Goal: Information Seeking & Learning: Learn about a topic

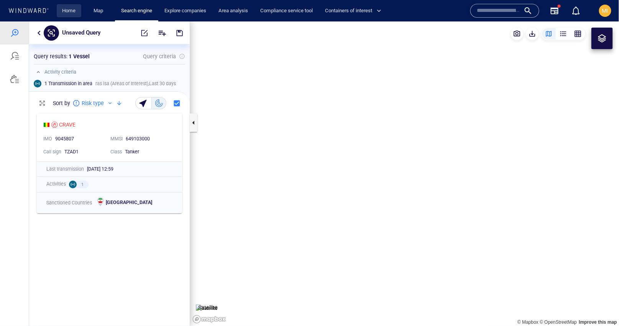
scroll to position [216, 161]
click at [71, 11] on link "Home" at bounding box center [69, 10] width 20 height 13
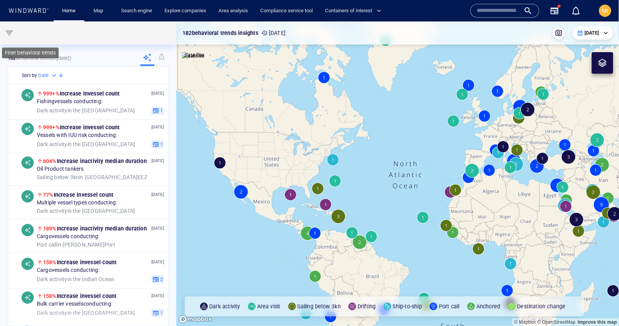
click at [10, 33] on span "button" at bounding box center [9, 32] width 9 height 9
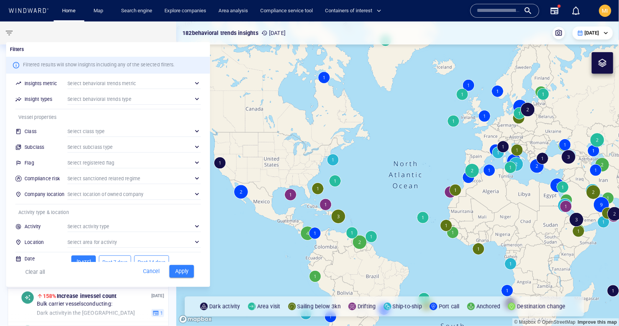
click at [115, 134] on div "​" at bounding box center [133, 130] width 133 height 11
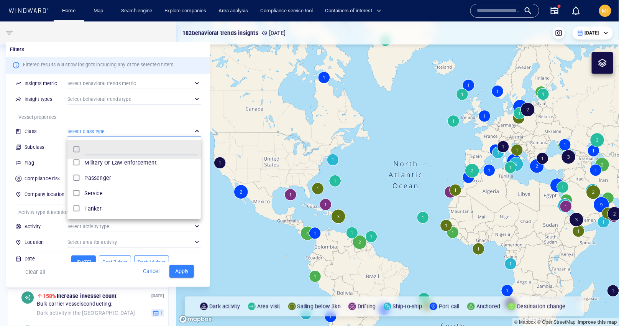
scroll to position [25, 0]
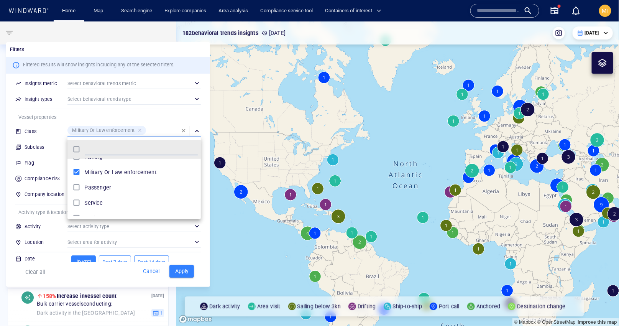
click at [180, 272] on div at bounding box center [309, 163] width 619 height 326
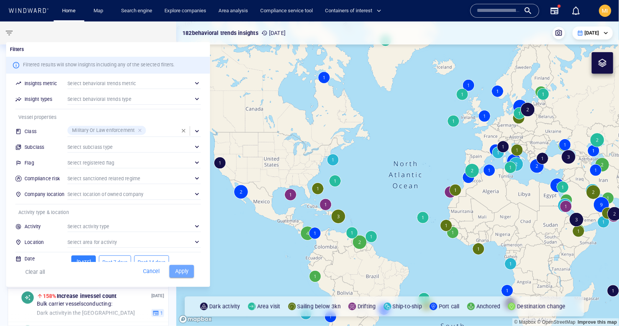
click at [180, 272] on span "Apply" at bounding box center [181, 271] width 17 height 10
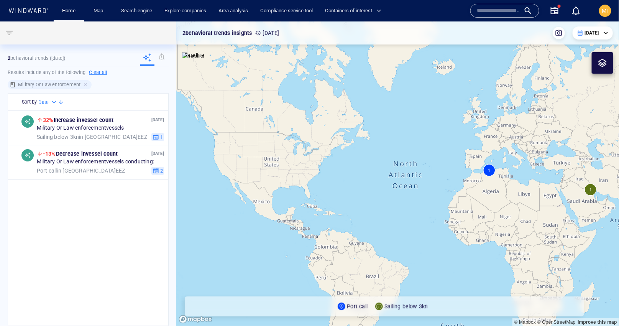
click at [50, 101] on div "Date" at bounding box center [48, 102] width 20 height 8
click at [50, 101] on div at bounding box center [309, 163] width 619 height 326
click at [98, 72] on h6 "Clear all" at bounding box center [98, 73] width 18 height 8
type input "**********"
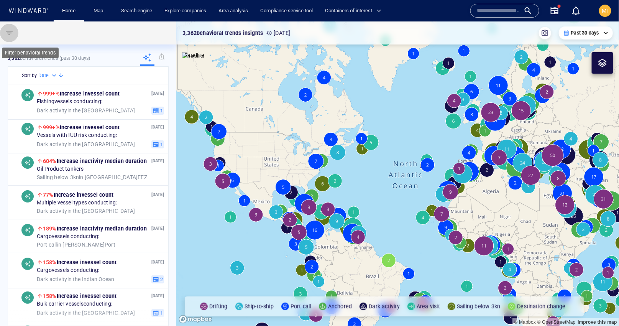
click at [9, 32] on span "button" at bounding box center [9, 32] width 9 height 9
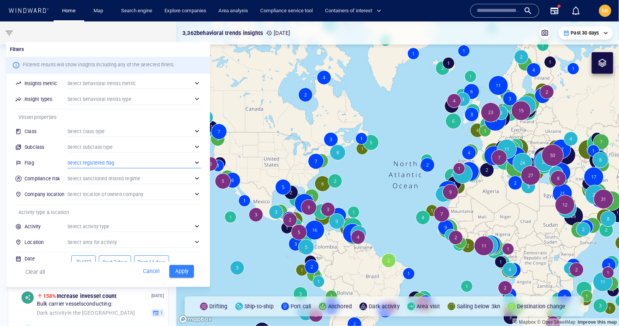
click at [108, 164] on div "​" at bounding box center [133, 162] width 133 height 11
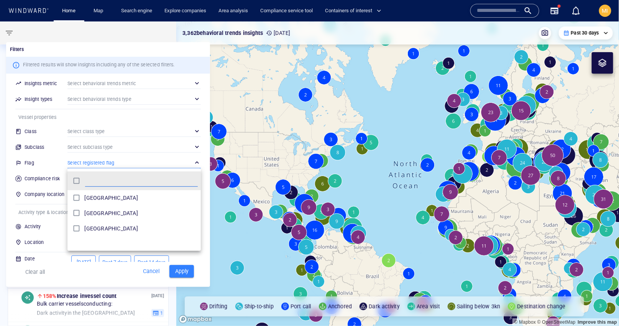
scroll to position [76, 133]
click at [180, 271] on div at bounding box center [309, 163] width 619 height 326
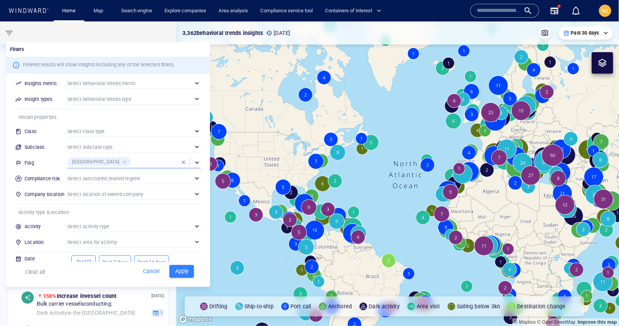
click at [180, 271] on span "Apply" at bounding box center [181, 271] width 17 height 10
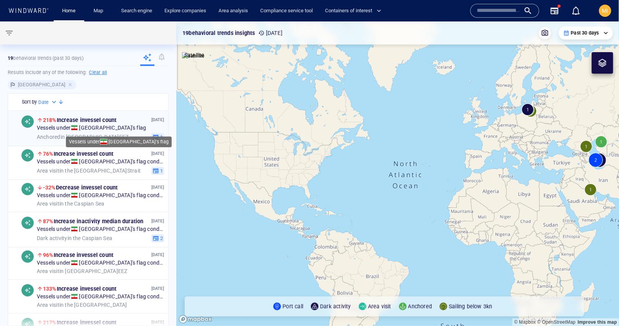
click at [93, 126] on span "Vessels under Iran 's flag" at bounding box center [91, 128] width 109 height 7
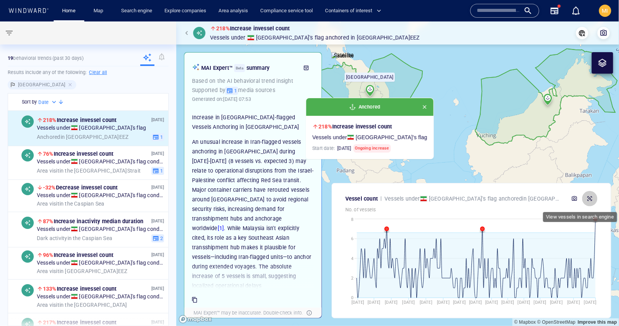
click at [591, 198] on icon "button" at bounding box center [590, 198] width 6 height 6
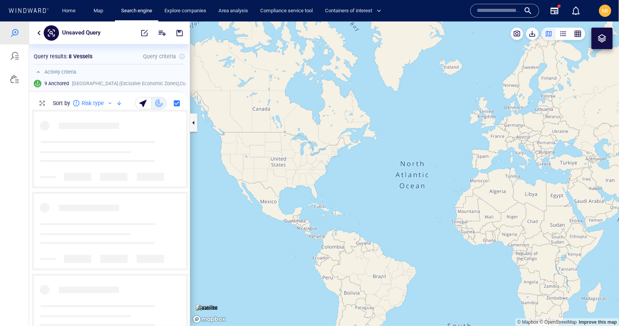
scroll to position [216, 161]
